Goal: Find contact information: Find contact information

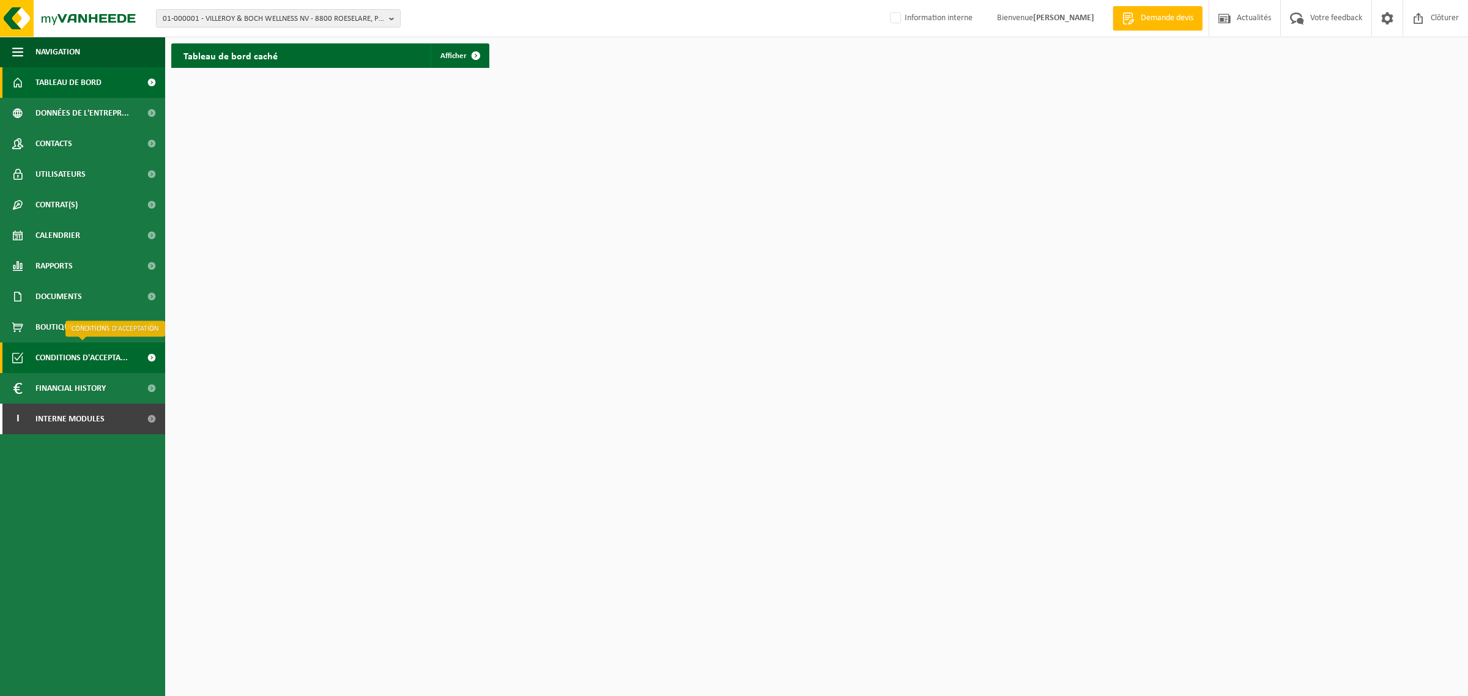
click at [84, 350] on span "Conditions d'accepta..." at bounding box center [81, 357] width 92 height 31
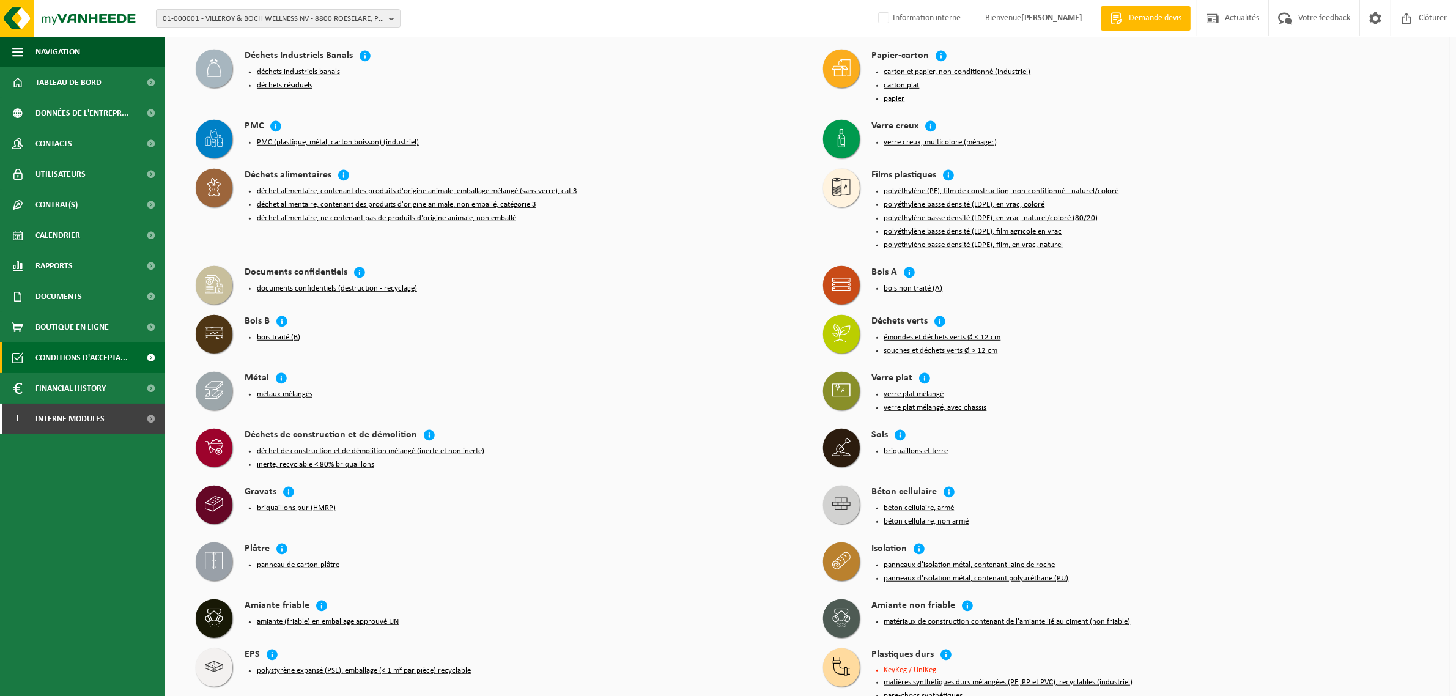
scroll to position [1146, 0]
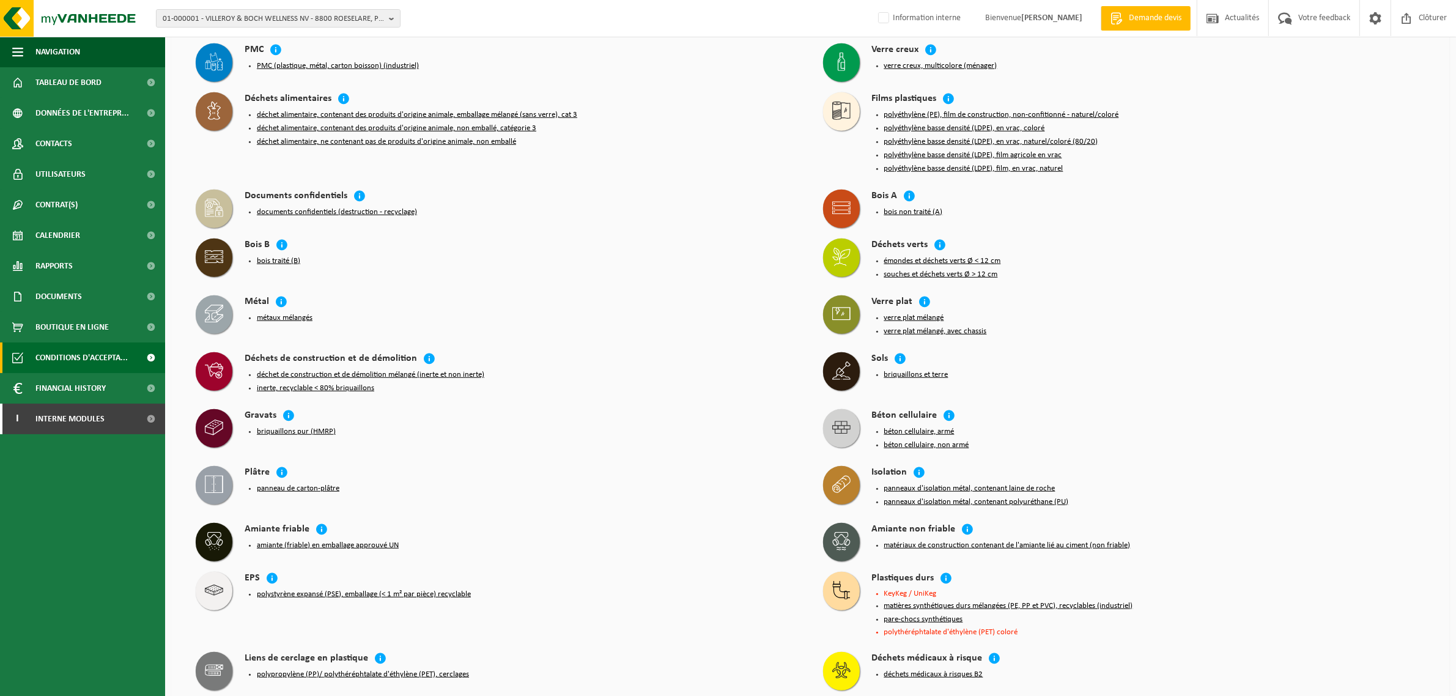
click at [921, 615] on button "pare-chocs synthétiques" at bounding box center [923, 620] width 79 height 10
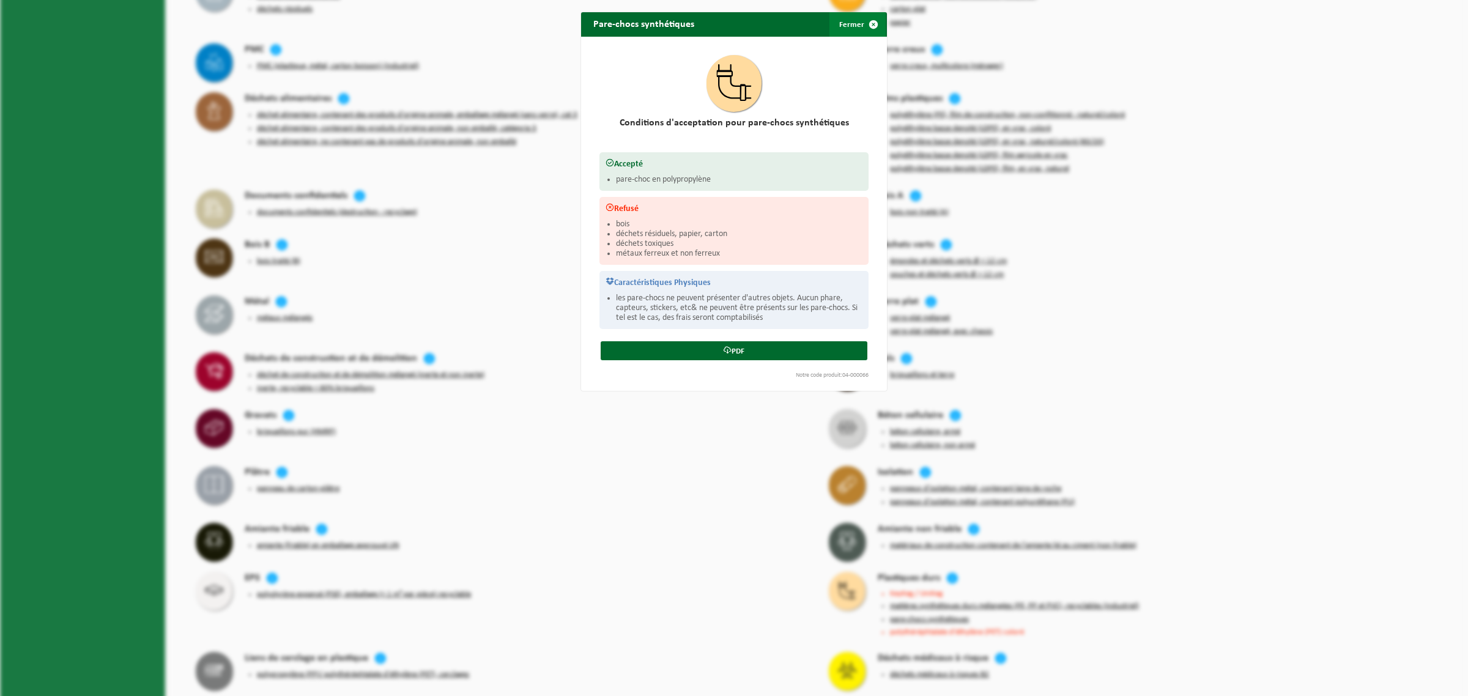
click at [861, 26] on span "button" at bounding box center [873, 24] width 24 height 24
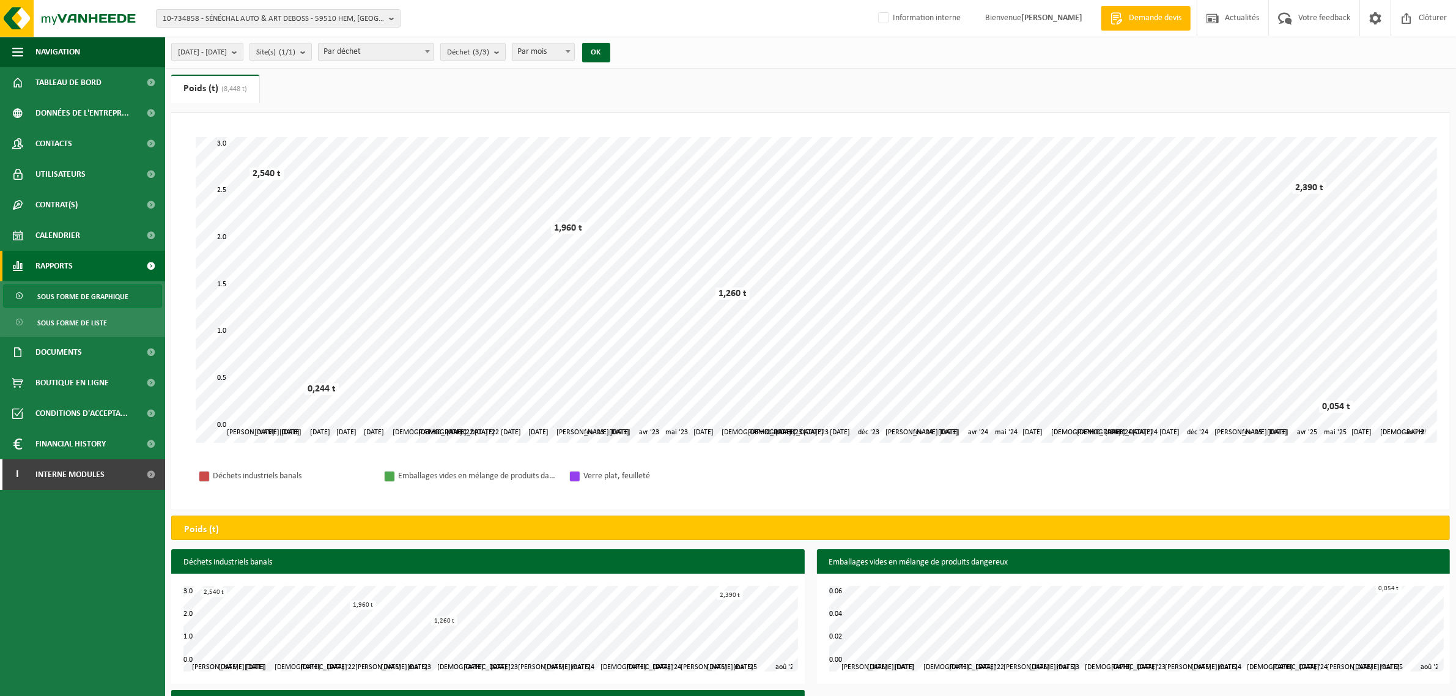
click at [294, 15] on span "10-734858 - SÉNÉCHAL AUTO & ART DEBOSS - 59510 HEM, AVENUE HENRI DELECROIS ZONE…" at bounding box center [273, 19] width 221 height 18
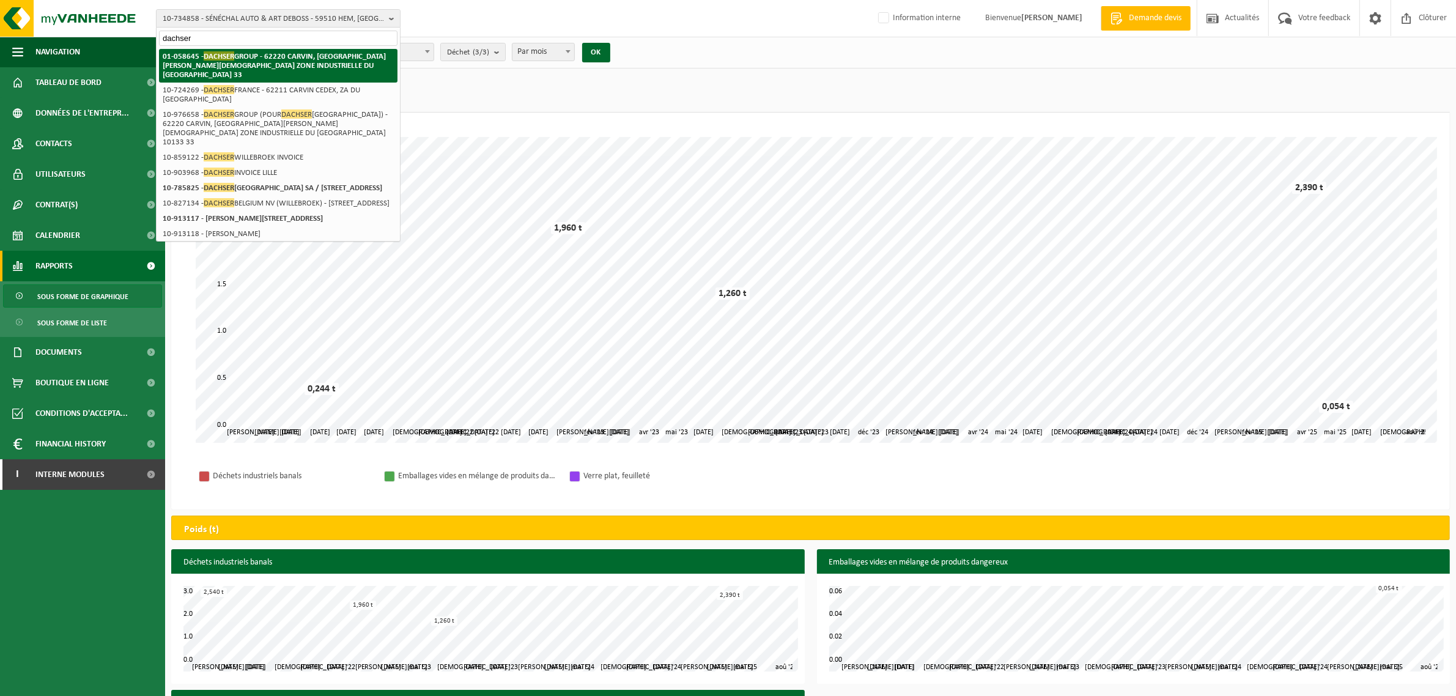
type input "dachser"
click at [279, 56] on strong "01-058645 - DACHSER GROUP - 62220 CARVIN, RUE LOUIS JOSEPH GAY LUSSAC ZONE INDU…" at bounding box center [274, 65] width 223 height 28
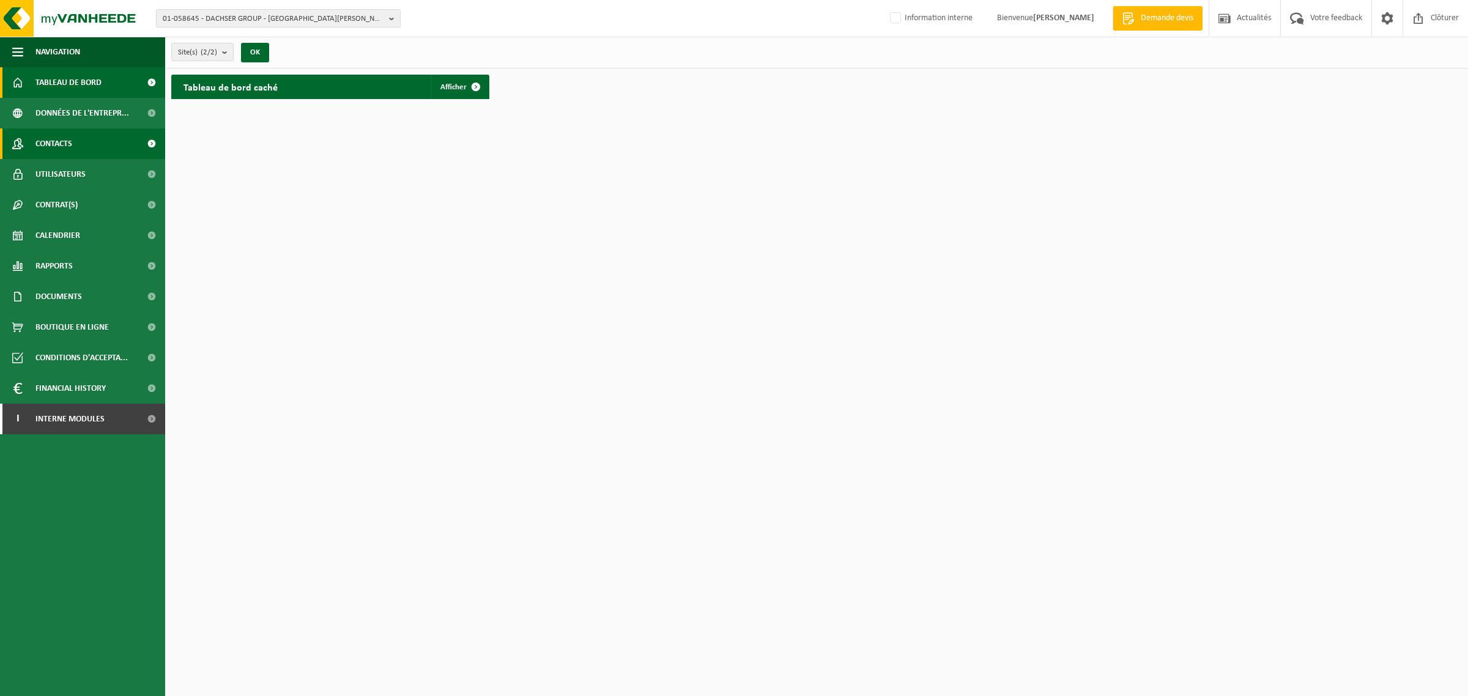
click at [79, 142] on link "Contacts" at bounding box center [82, 143] width 165 height 31
